Goal: Task Accomplishment & Management: Complete application form

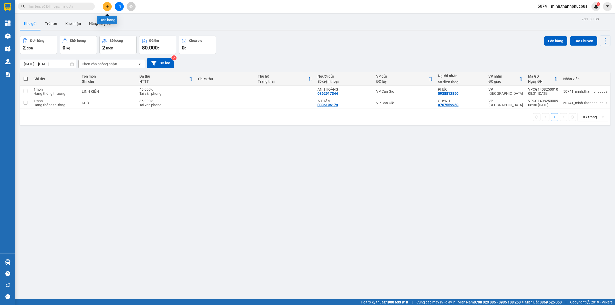
click at [111, 5] on button at bounding box center [107, 6] width 9 height 9
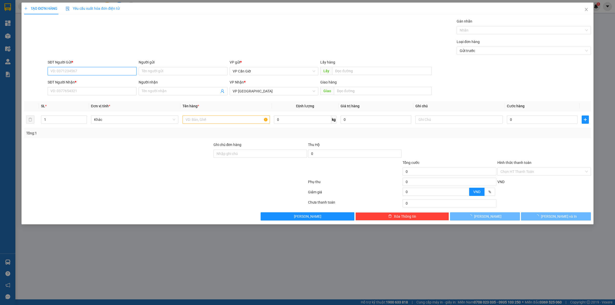
click at [113, 72] on input "SĐT Người Gửi *" at bounding box center [92, 71] width 89 height 8
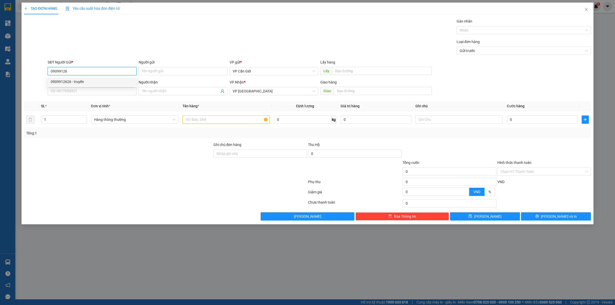
click at [85, 79] on div "0909912626 - truyền" at bounding box center [92, 82] width 83 height 6
type input "0909912626"
type input "truyền"
type input "35.000"
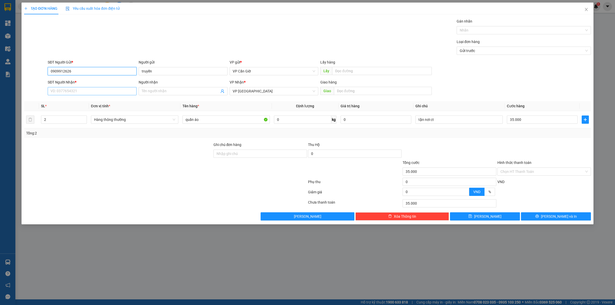
type input "0909912626"
click at [81, 92] on input "SĐT Người Nhận *" at bounding box center [92, 91] width 89 height 8
type input "0889080997"
click at [89, 101] on div "0889080997 - ANH TRUNG" at bounding box center [92, 102] width 83 height 6
type input "ANH TRUNG"
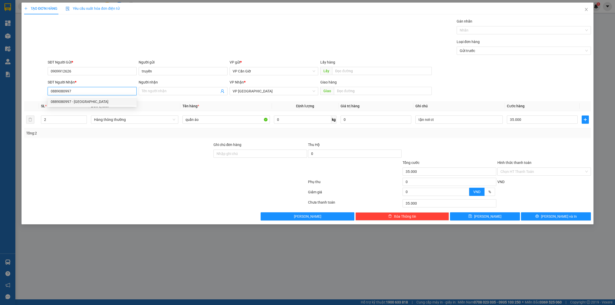
type input "BỆNH VIỆN MẮT TPHCM (CỔNG NGUYỄN THÔNG)"
type input "25.000"
type input "0889080997"
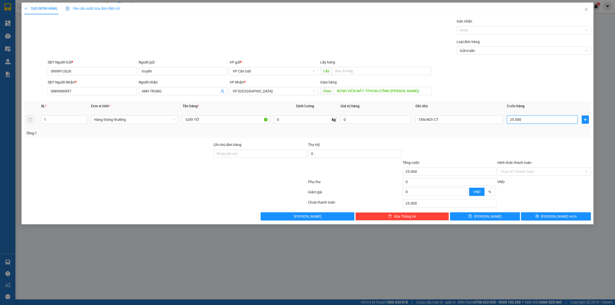
type input "3"
type input "35"
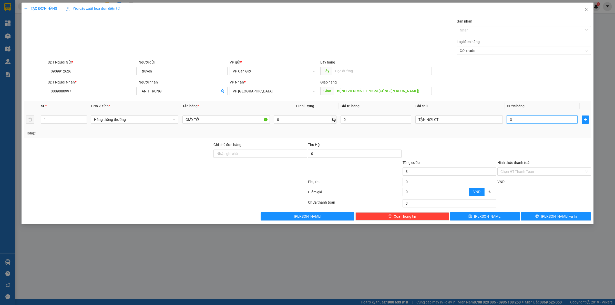
type input "35"
type input "350"
type input "3.500"
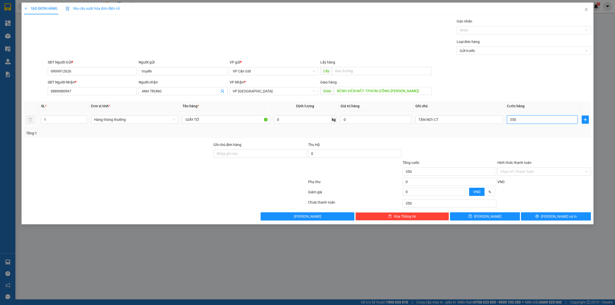
type input "3.500"
type input "35.000"
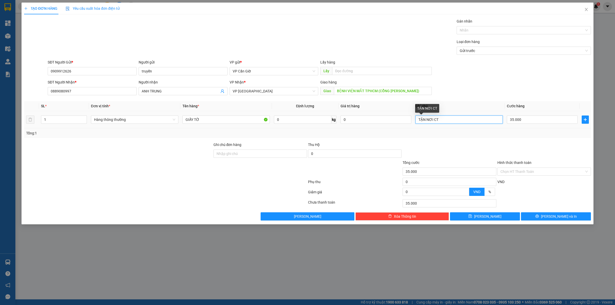
click at [470, 120] on input "TẬN NƠI CT" at bounding box center [458, 120] width 87 height 8
click at [463, 139] on div "Transit Pickup Surcharge Ids Transit Deliver Surcharge Ids Transit Deliver Surc…" at bounding box center [307, 119] width 567 height 202
click at [237, 120] on input "GIẤY TỜ" at bounding box center [225, 120] width 87 height 8
type input "G"
type input "BALO"
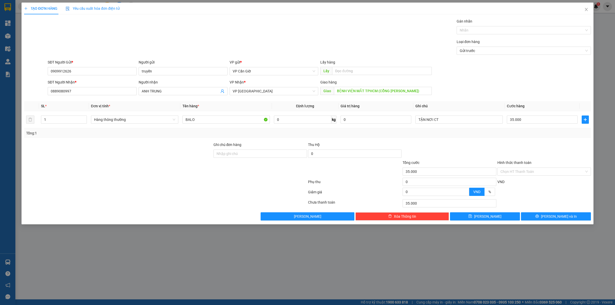
click at [463, 136] on div "Tổng: 1" at bounding box center [307, 133] width 563 height 6
click at [481, 112] on td "TẬN NƠI CT" at bounding box center [458, 119] width 91 height 17
click at [477, 123] on input "TẬN NƠI CT" at bounding box center [458, 120] width 87 height 8
type input "TẬN NƠI ĐT 25K"
click at [470, 143] on div at bounding box center [449, 151] width 95 height 18
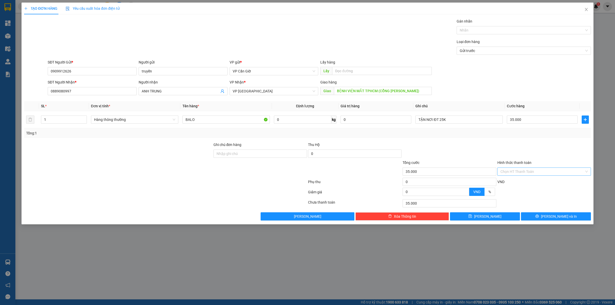
click at [544, 174] on input "Hình thức thanh toán" at bounding box center [542, 172] width 84 height 8
click at [522, 183] on div "Tại văn phòng" at bounding box center [543, 183] width 87 height 6
type input "0"
click at [538, 213] on div "Transit Pickup Surcharge Ids Transit Deliver Surcharge Ids Transit Deliver Surc…" at bounding box center [307, 119] width 567 height 202
click at [536, 214] on button "[PERSON_NAME] và In" at bounding box center [556, 216] width 70 height 8
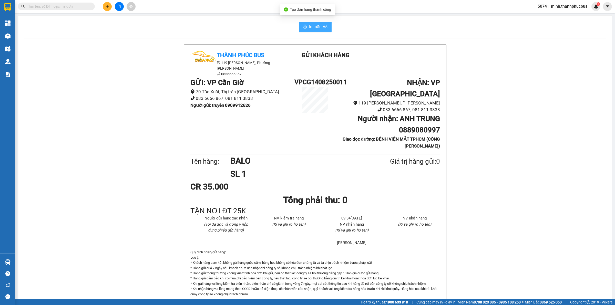
click at [312, 32] on button "In mẫu A5" at bounding box center [315, 27] width 33 height 10
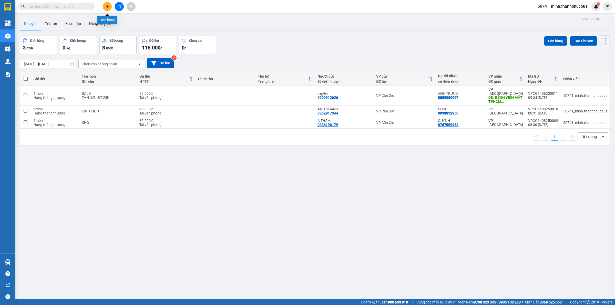
click at [108, 3] on button at bounding box center [107, 6] width 9 height 9
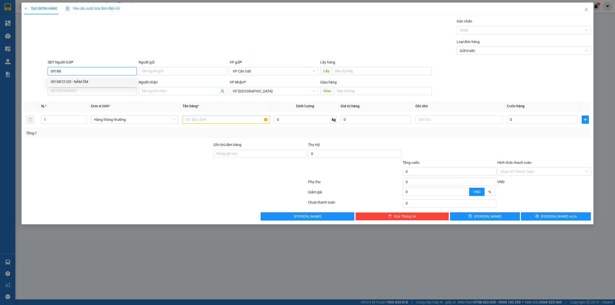
click at [98, 84] on div "0918872105 - NĂM ỐM" at bounding box center [92, 82] width 83 height 6
type input "0918872105"
type input "NĂM ỐM"
type input "65.000"
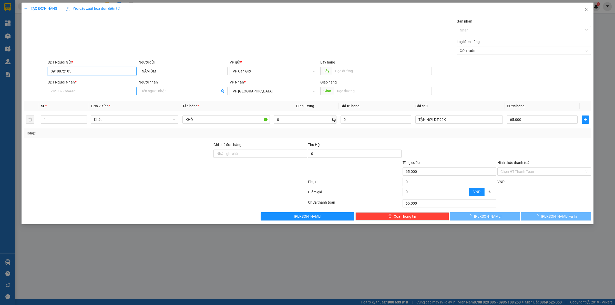
type input "0918872105"
click at [98, 91] on input "SĐT Người Nhận *" at bounding box center [92, 91] width 89 height 8
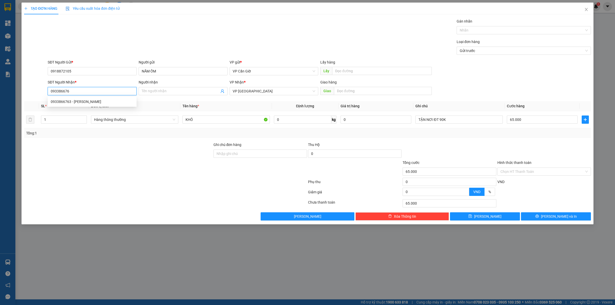
type input "0933866763"
click at [118, 101] on div "0933866763 - C HƯƠNG" at bounding box center [92, 102] width 83 height 6
type input "C HƯƠNG"
type input "35.000"
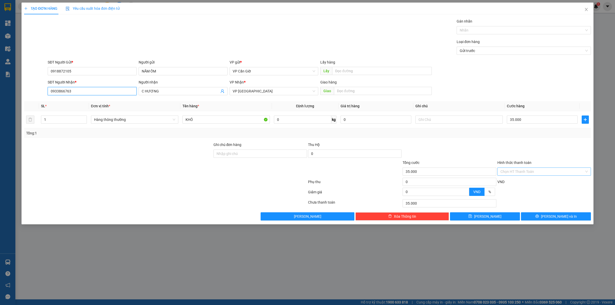
type input "0933866763"
click at [552, 172] on input "Hình thức thanh toán" at bounding box center [542, 172] width 84 height 8
click at [521, 181] on div "Tại văn phòng" at bounding box center [543, 183] width 87 height 6
type input "0"
click at [558, 219] on span "[PERSON_NAME] và In" at bounding box center [559, 217] width 36 height 6
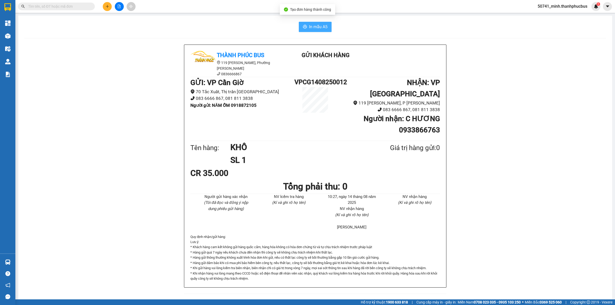
click at [323, 24] on span "In mẫu A5" at bounding box center [318, 27] width 18 height 6
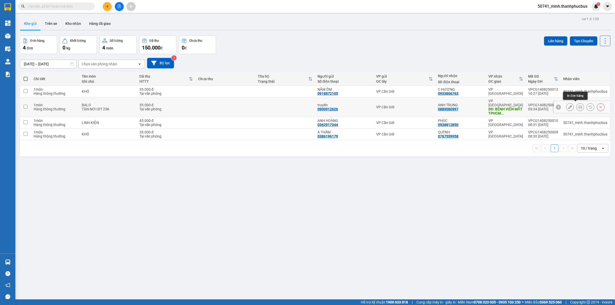
click at [577, 104] on button at bounding box center [580, 107] width 7 height 9
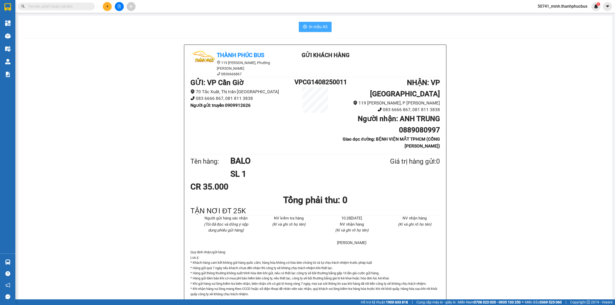
click at [323, 28] on span "In mẫu A5" at bounding box center [318, 27] width 18 height 6
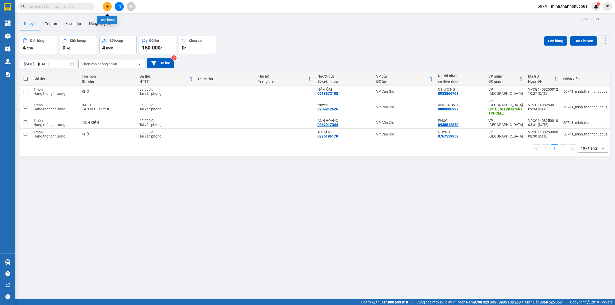
click at [108, 9] on button at bounding box center [107, 6] width 9 height 9
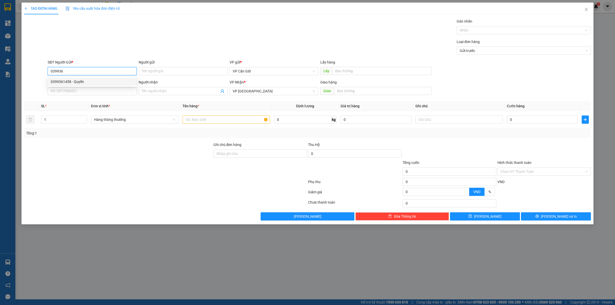
click at [95, 84] on div "0399361458 - Quyền" at bounding box center [92, 82] width 83 height 6
type input "0399361458"
type input "Quyền"
type input "150.000"
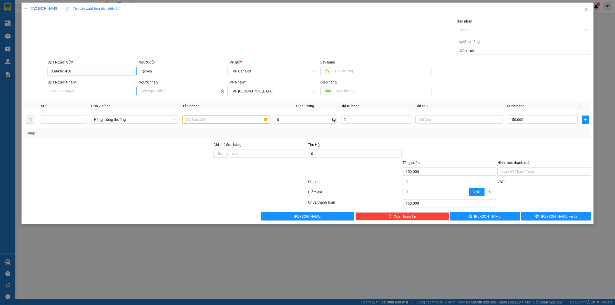
type input "0399361458"
click at [113, 88] on input "SĐT Người Nhận *" at bounding box center [92, 91] width 89 height 8
click at [71, 101] on div "0345905985 - Giàu" at bounding box center [92, 102] width 83 height 6
type input "0345905985"
type input "Giàu"
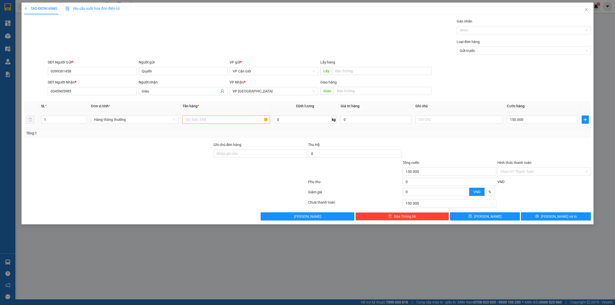
click at [226, 120] on input "text" at bounding box center [225, 120] width 87 height 8
type input "KHÔ"
click at [294, 119] on input "0" at bounding box center [302, 120] width 57 height 8
click at [474, 149] on div at bounding box center [449, 151] width 95 height 18
type input "0"
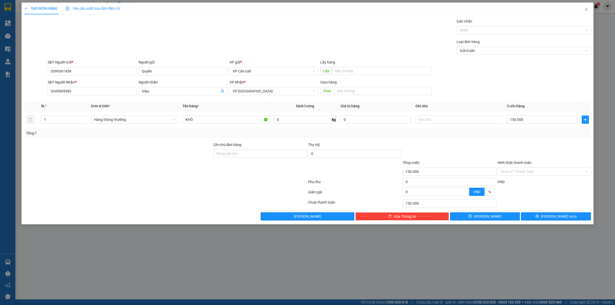
type input "0"
click at [251, 119] on input "KHÔ" at bounding box center [225, 120] width 87 height 8
type input "KHÔ (KC)"
click at [492, 145] on div at bounding box center [449, 151] width 95 height 18
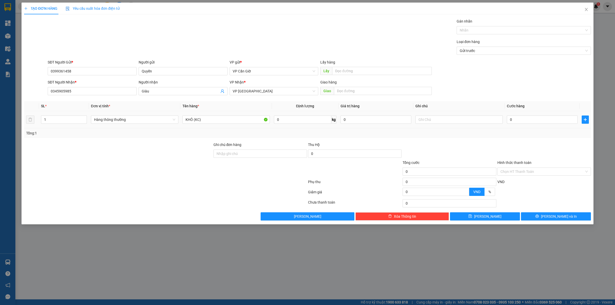
click at [531, 125] on div "0" at bounding box center [542, 120] width 71 height 10
click at [535, 121] on input "0" at bounding box center [542, 120] width 71 height 8
type input "1"
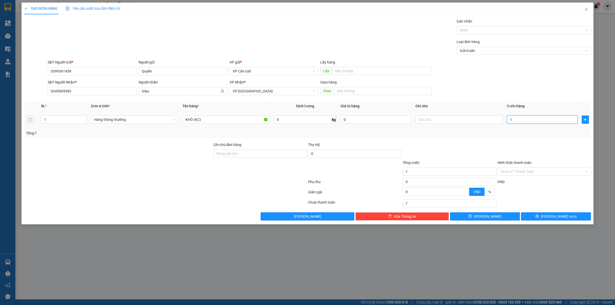
type input "15"
type input "150"
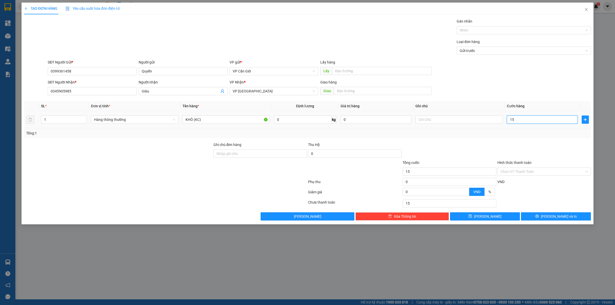
type input "150"
type input "1.500"
type input "15.000"
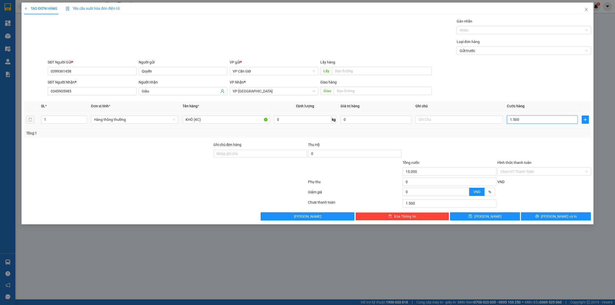
type input "15.000"
type input "150.000"
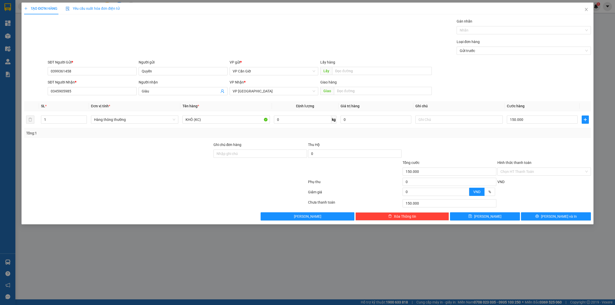
drag, startPoint x: 483, startPoint y: 137, endPoint x: 559, endPoint y: 160, distance: 79.0
click at [485, 138] on div "Tổng: 1" at bounding box center [307, 133] width 567 height 10
click at [545, 176] on input "Hình thức thanh toán" at bounding box center [542, 172] width 84 height 8
click at [528, 183] on div "Tại văn phòng" at bounding box center [543, 183] width 87 height 6
type input "0"
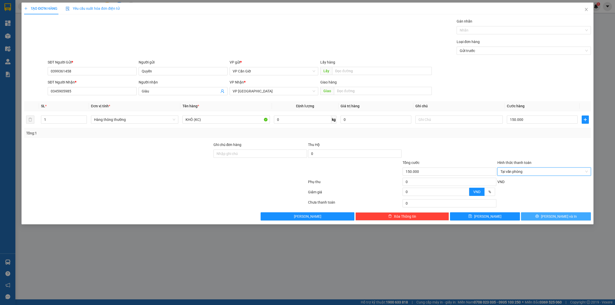
click at [546, 221] on button "[PERSON_NAME] và In" at bounding box center [556, 216] width 70 height 8
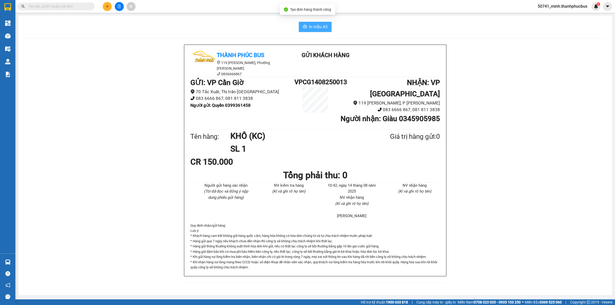
click at [313, 26] on span "In mẫu A5" at bounding box center [318, 27] width 18 height 6
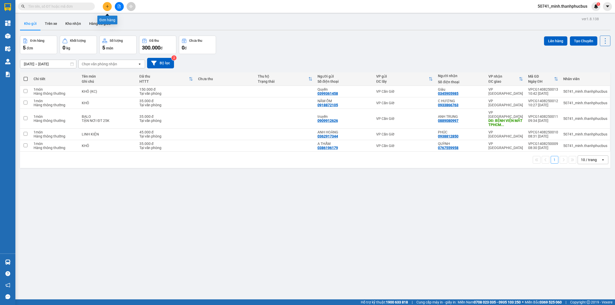
click at [103, 5] on button at bounding box center [107, 6] width 9 height 9
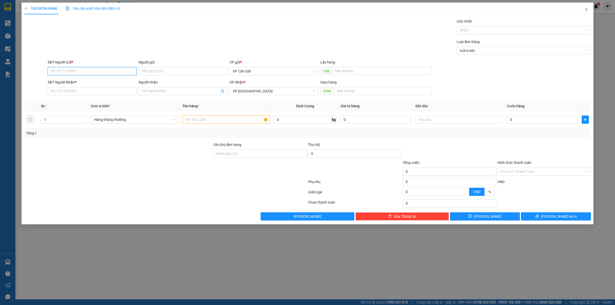
click at [83, 72] on input "SĐT Người Gửi *" at bounding box center [92, 71] width 89 height 8
type input "0937960625"
click at [154, 73] on input "Người gửi" at bounding box center [183, 71] width 89 height 8
type input "NỊ"
click at [102, 93] on input "SĐT Người Nhận *" at bounding box center [92, 91] width 89 height 8
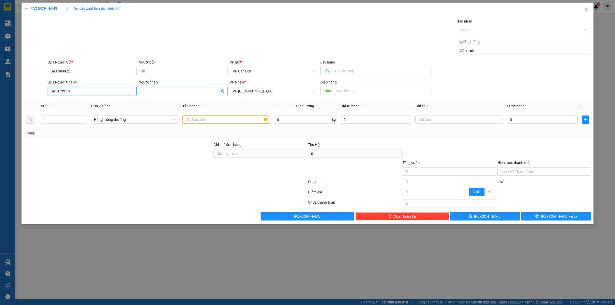
type input "0913133516"
click at [195, 88] on span at bounding box center [183, 91] width 89 height 8
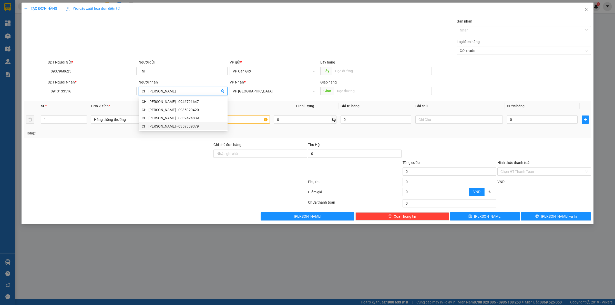
type input "CHỊ [PERSON_NAME]"
click at [256, 120] on input "text" at bounding box center [225, 120] width 87 height 8
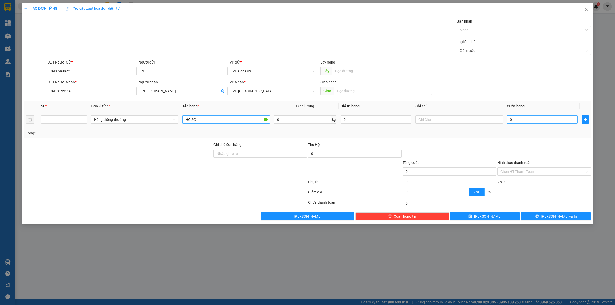
type input "HỒ SƠ"
type input "2"
type input "25"
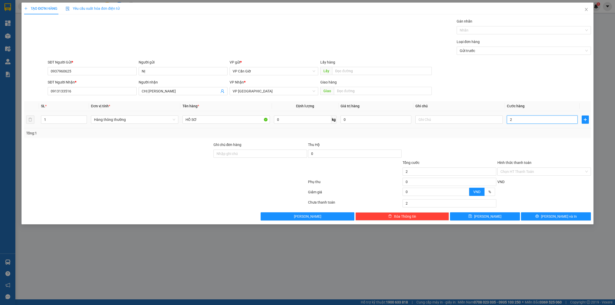
type input "25"
type input "250"
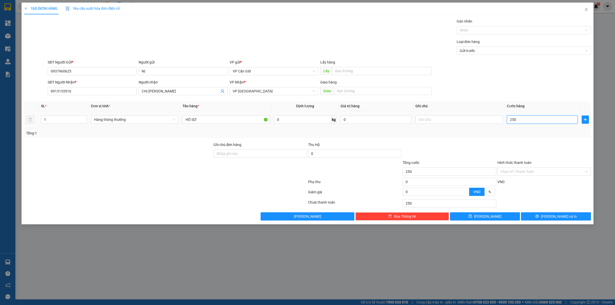
type input "2.500"
type input "25.000"
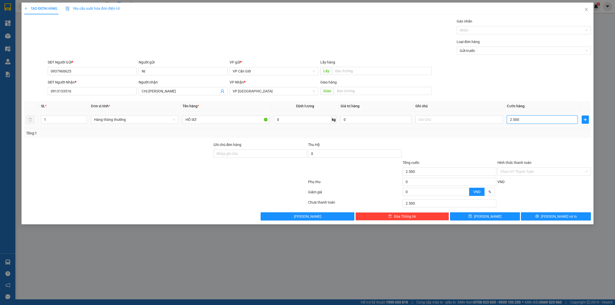
type input "25.000"
click at [470, 81] on div "SĐT Người Nhận * 0913133516 Người nhận CHỊ THANH VP Nhận * VP Sài Gòn Giao hàng…" at bounding box center [319, 88] width 545 height 18
drag, startPoint x: 515, startPoint y: 169, endPoint x: 517, endPoint y: 177, distance: 7.9
click at [516, 170] on input "Hình thức thanh toán" at bounding box center [542, 172] width 84 height 8
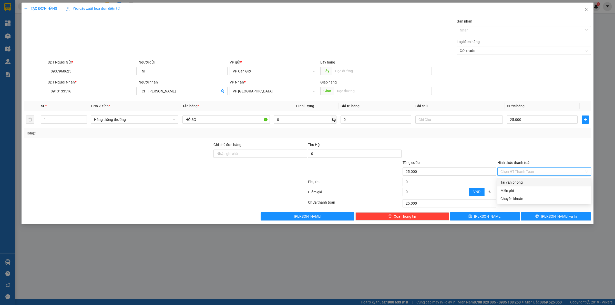
click at [518, 181] on div "Tại văn phòng" at bounding box center [543, 183] width 87 height 6
type input "0"
click at [552, 219] on span "[PERSON_NAME] và In" at bounding box center [559, 217] width 36 height 6
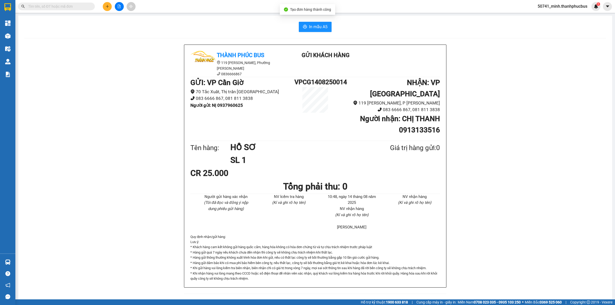
click at [321, 20] on div "In mẫu A5 Thành Phúc Bus 119 Nguyễn Cư Trinh, Phường Nguyễn Cư Trinh 0836666867…" at bounding box center [315, 161] width 594 height 291
click at [321, 28] on span "In mẫu A5" at bounding box center [318, 27] width 18 height 6
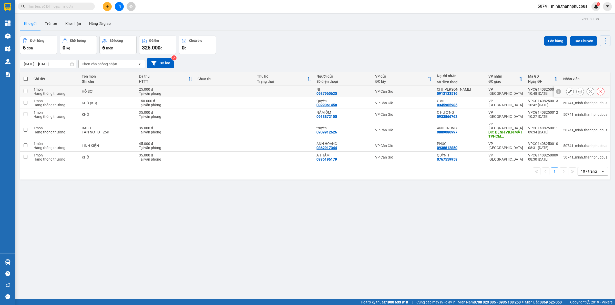
click at [577, 89] on button at bounding box center [580, 91] width 7 height 9
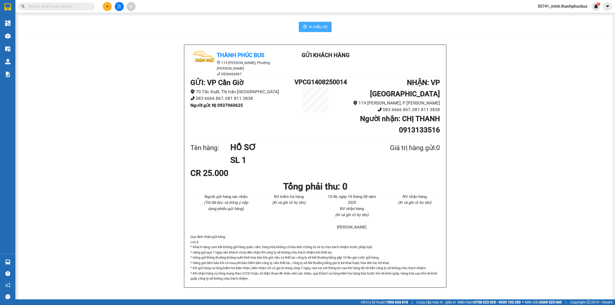
click at [322, 29] on span "In mẫu A5" at bounding box center [318, 27] width 18 height 6
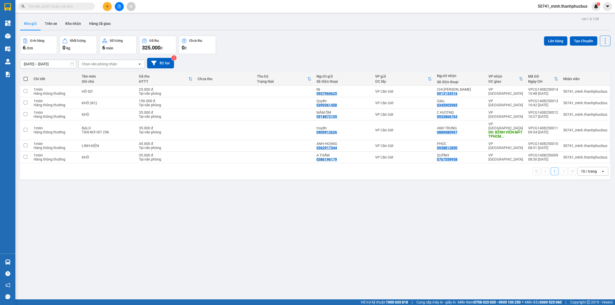
click at [104, 6] on button at bounding box center [107, 6] width 9 height 9
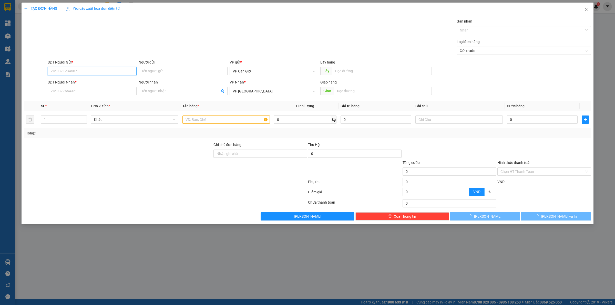
click at [74, 71] on input "SĐT Người Gửi *" at bounding box center [92, 71] width 89 height 8
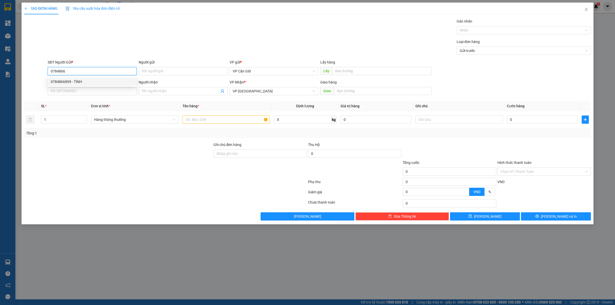
click at [81, 82] on div "0784866899 - TÍNH" at bounding box center [92, 82] width 83 height 6
type input "0784866899"
type input "TÍNH"
type input "35.000"
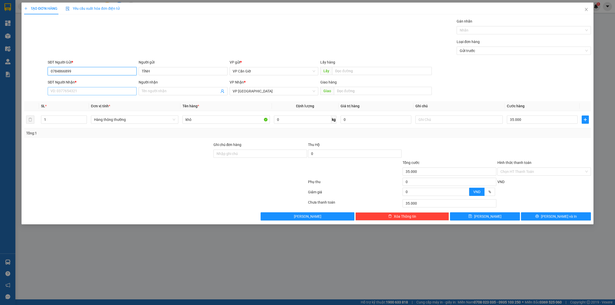
type input "0784866899"
click at [111, 93] on input "SĐT Người Nhận *" at bounding box center [92, 91] width 89 height 8
type input "0918483639"
click at [156, 88] on input "Người nhận" at bounding box center [181, 91] width 78 height 6
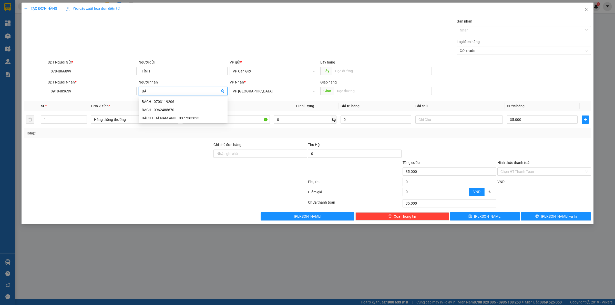
type input "B"
type input "ANH BÁCH"
click at [467, 81] on div "SĐT Người Nhận * 0918483639 Người nhận ANH BÁCH ANH BÁCH VP Nhận * VP Sài Gòn G…" at bounding box center [319, 88] width 545 height 18
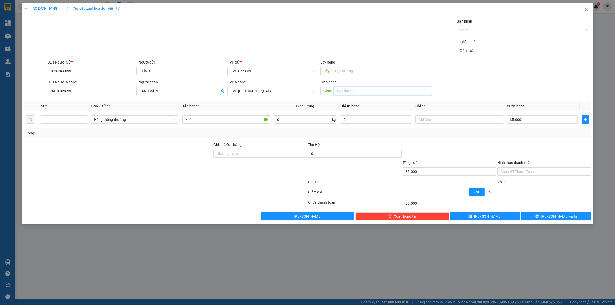
click at [395, 89] on input "text" at bounding box center [383, 91] width 98 height 8
type input "40/4 HUỲNH MẪM ĐẠT, P.19, BÌNH THẠNH"
click at [422, 118] on input "text" at bounding box center [458, 120] width 87 height 8
type input "TẬN NƠI CT"
click at [318, 119] on input "0" at bounding box center [302, 120] width 57 height 8
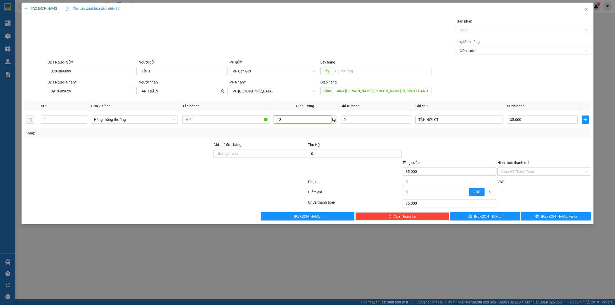
type input "12"
click at [474, 138] on div "Tổng: 1" at bounding box center [307, 133] width 567 height 10
type input "45.000"
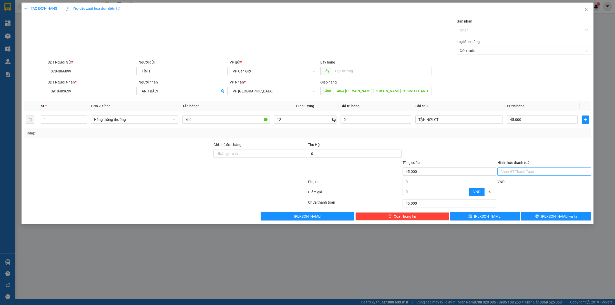
click at [557, 176] on div "Chọn HT Thanh Toán" at bounding box center [544, 172] width 94 height 8
click at [545, 171] on input "Hình thức thanh toán" at bounding box center [542, 172] width 84 height 8
click at [524, 181] on div "Tại văn phòng" at bounding box center [543, 183] width 87 height 6
type input "0"
click at [565, 215] on span "[PERSON_NAME] và In" at bounding box center [559, 217] width 36 height 6
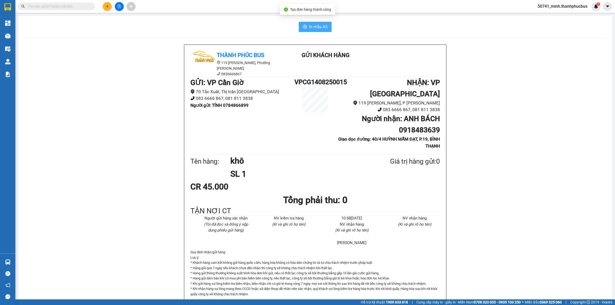
click at [313, 25] on span "In mẫu A5" at bounding box center [318, 27] width 18 height 6
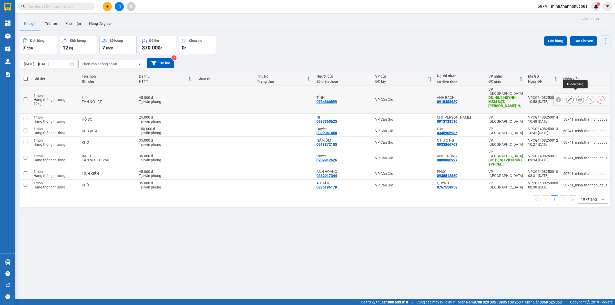
click at [578, 98] on icon at bounding box center [580, 100] width 4 height 4
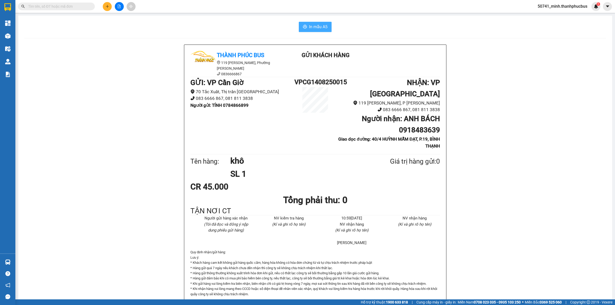
click at [326, 23] on button "In mẫu A5" at bounding box center [315, 27] width 33 height 10
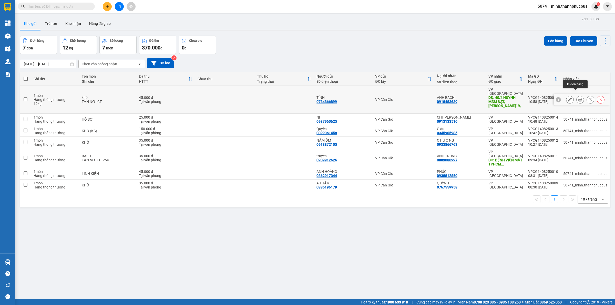
click at [578, 98] on icon at bounding box center [580, 100] width 4 height 4
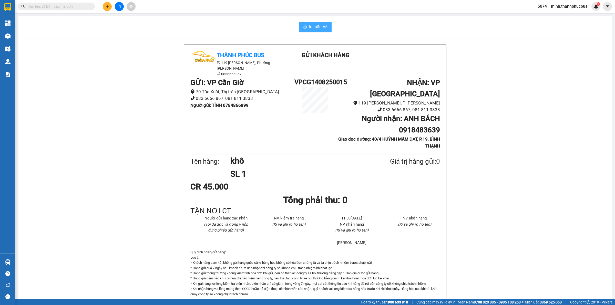
click at [322, 27] on span "In mẫu A5" at bounding box center [318, 27] width 18 height 6
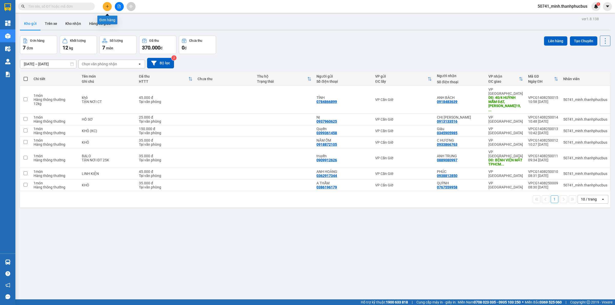
click at [108, 7] on icon "plus" at bounding box center [108, 7] width 4 height 4
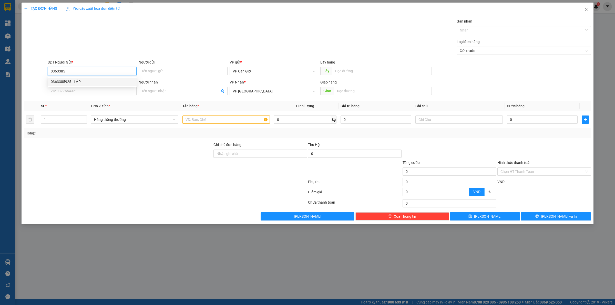
click at [81, 83] on div "0363385925 - LẬP" at bounding box center [92, 82] width 83 height 6
type input "0363385925"
type input "LẬP"
type input "25.000"
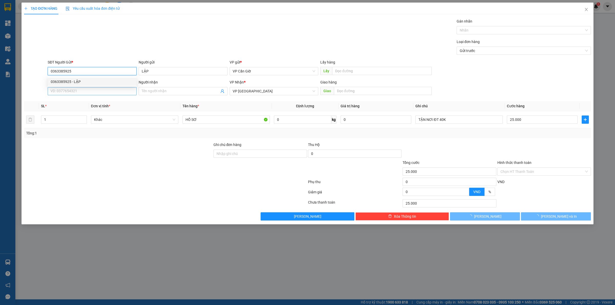
type input "0363385925"
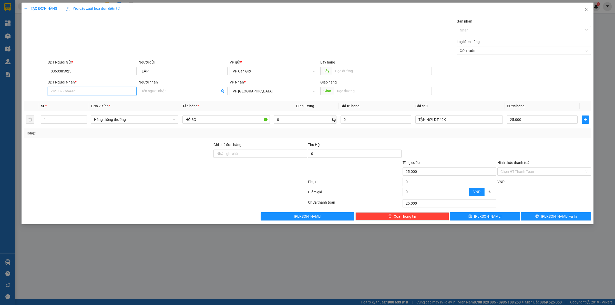
click at [83, 90] on input "SĐT Người Nhận *" at bounding box center [92, 91] width 89 height 8
click at [102, 100] on div "0972727339 - CHỊ [PERSON_NAME]" at bounding box center [92, 102] width 83 height 6
type input "0972727339"
type input "CHỊ [PERSON_NAME]"
type input "[STREET_ADDRESS][PERSON_NAME]"
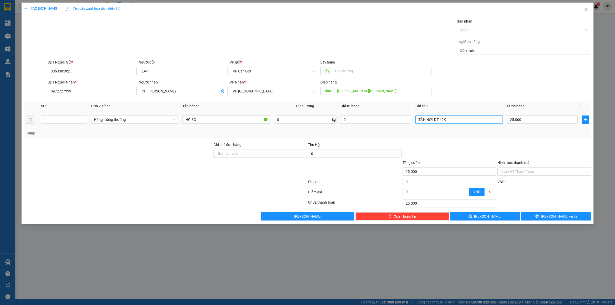
click at [443, 124] on input "TẬN NƠI ĐT 40K" at bounding box center [458, 120] width 87 height 8
click at [447, 122] on input "TẬN NƠI ĐT 40K" at bounding box center [458, 120] width 87 height 8
click at [531, 121] on input "25.000" at bounding box center [542, 120] width 71 height 8
click at [471, 120] on input "TẬN NƠI ĐT" at bounding box center [458, 120] width 87 height 8
type input "TẬN NƠI ĐT 50K"
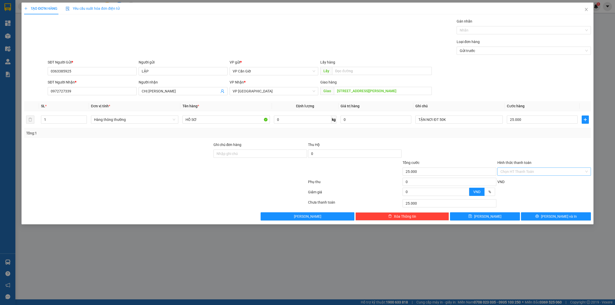
click at [543, 175] on input "Hình thức thanh toán" at bounding box center [542, 172] width 84 height 8
drag, startPoint x: 523, startPoint y: 183, endPoint x: 526, endPoint y: 192, distance: 9.4
click at [523, 183] on div "Tại văn phòng" at bounding box center [543, 183] width 87 height 6
type input "0"
click at [539, 216] on icon "printer" at bounding box center [536, 216] width 3 height 3
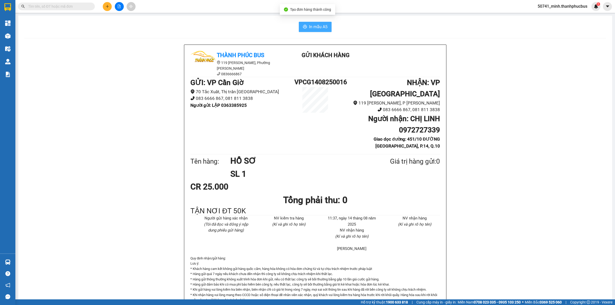
click at [320, 29] on span "In mẫu A5" at bounding box center [318, 27] width 18 height 6
